Goal: Book appointment/travel/reservation

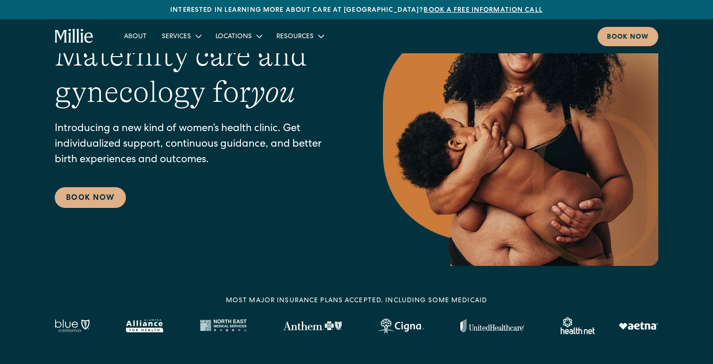
scroll to position [90, 0]
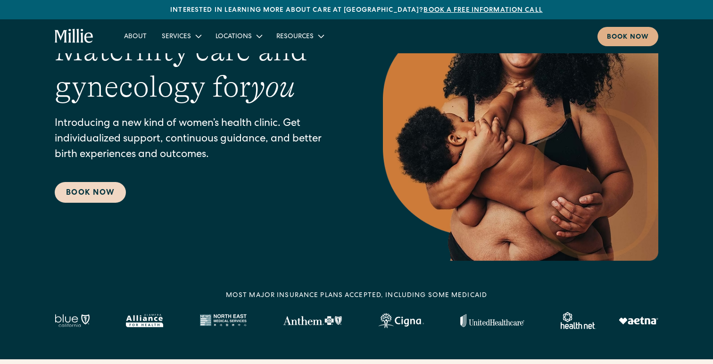
click at [106, 190] on link "Book Now" at bounding box center [90, 192] width 71 height 21
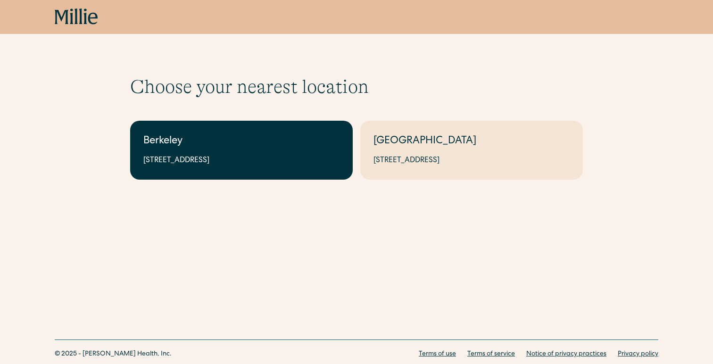
click at [304, 146] on div "Berkeley" at bounding box center [241, 142] width 196 height 16
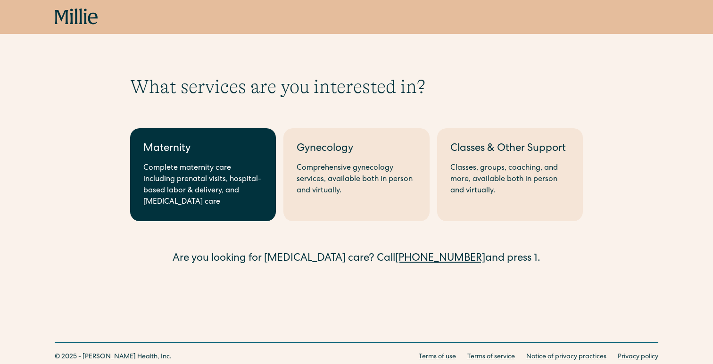
click at [262, 199] on div "Complete maternity care including prenatal visits, hospital-based labor & deliv…" at bounding box center [202, 185] width 119 height 45
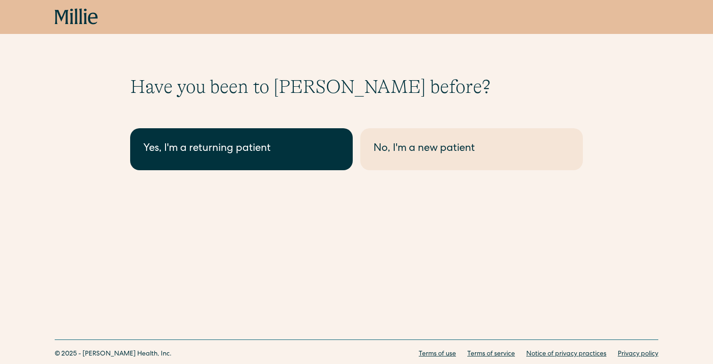
click at [303, 165] on link "Yes, I'm a returning patient" at bounding box center [241, 149] width 223 height 42
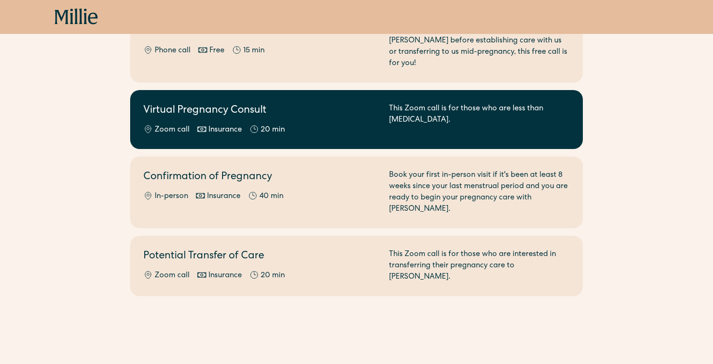
scroll to position [134, 0]
